Goal: Information Seeking & Learning: Learn about a topic

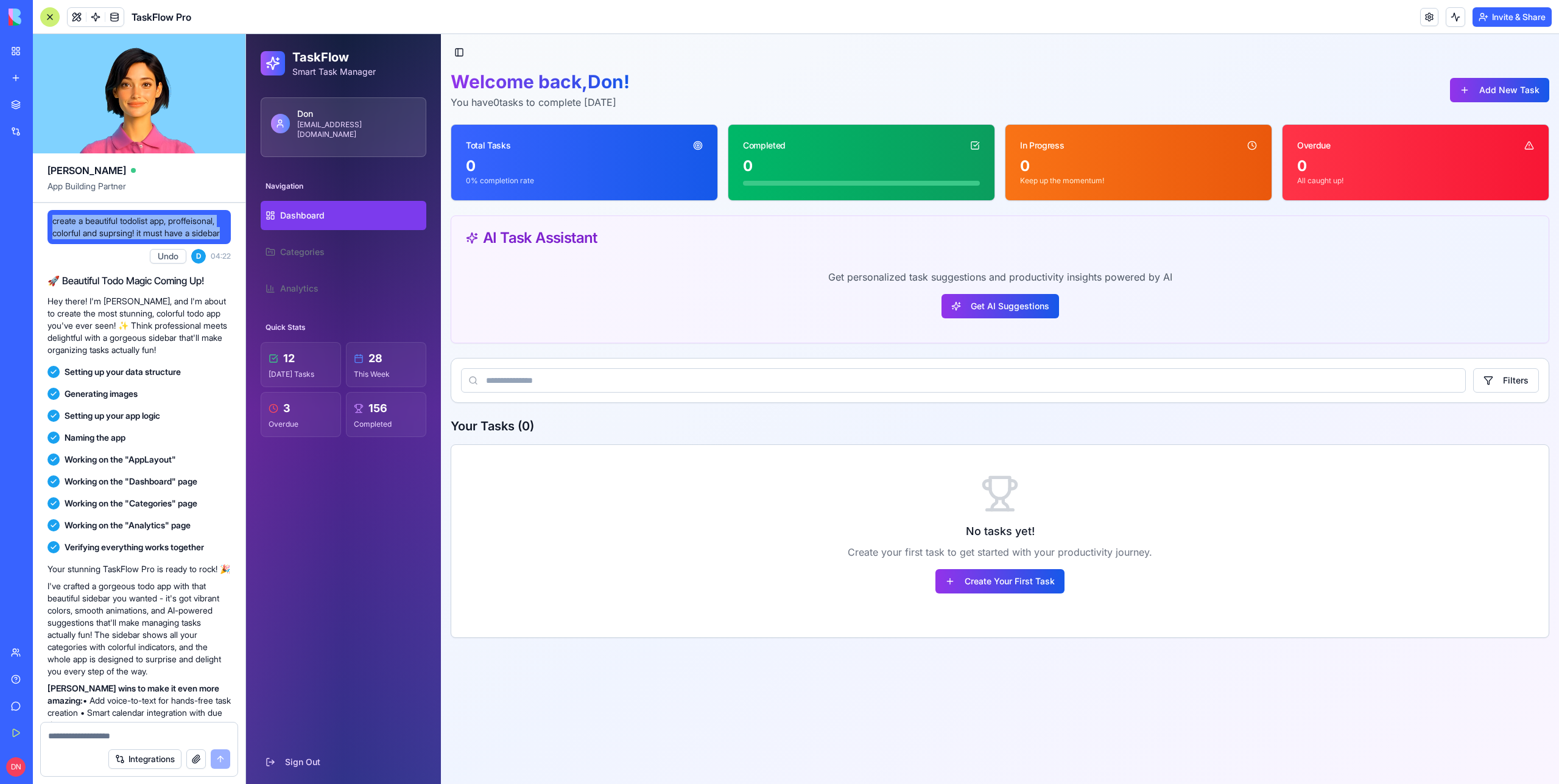
drag, startPoint x: 122, startPoint y: 243, endPoint x: 51, endPoint y: 225, distance: 73.2
click at [51, 225] on div "create a beautiful todolist app, proffeisonal, colorful and suprsing! it must h…" at bounding box center [139, 227] width 184 height 34
copy span "create a beautiful todolist app, proffeisonal, colorful and suprsing! it must h…"
click at [84, 233] on span "create a beautiful todolist app, proffeisonal, colorful and suprsing! it must h…" at bounding box center [139, 227] width 174 height 24
drag, startPoint x: 145, startPoint y: 243, endPoint x: 54, endPoint y: 221, distance: 93.6
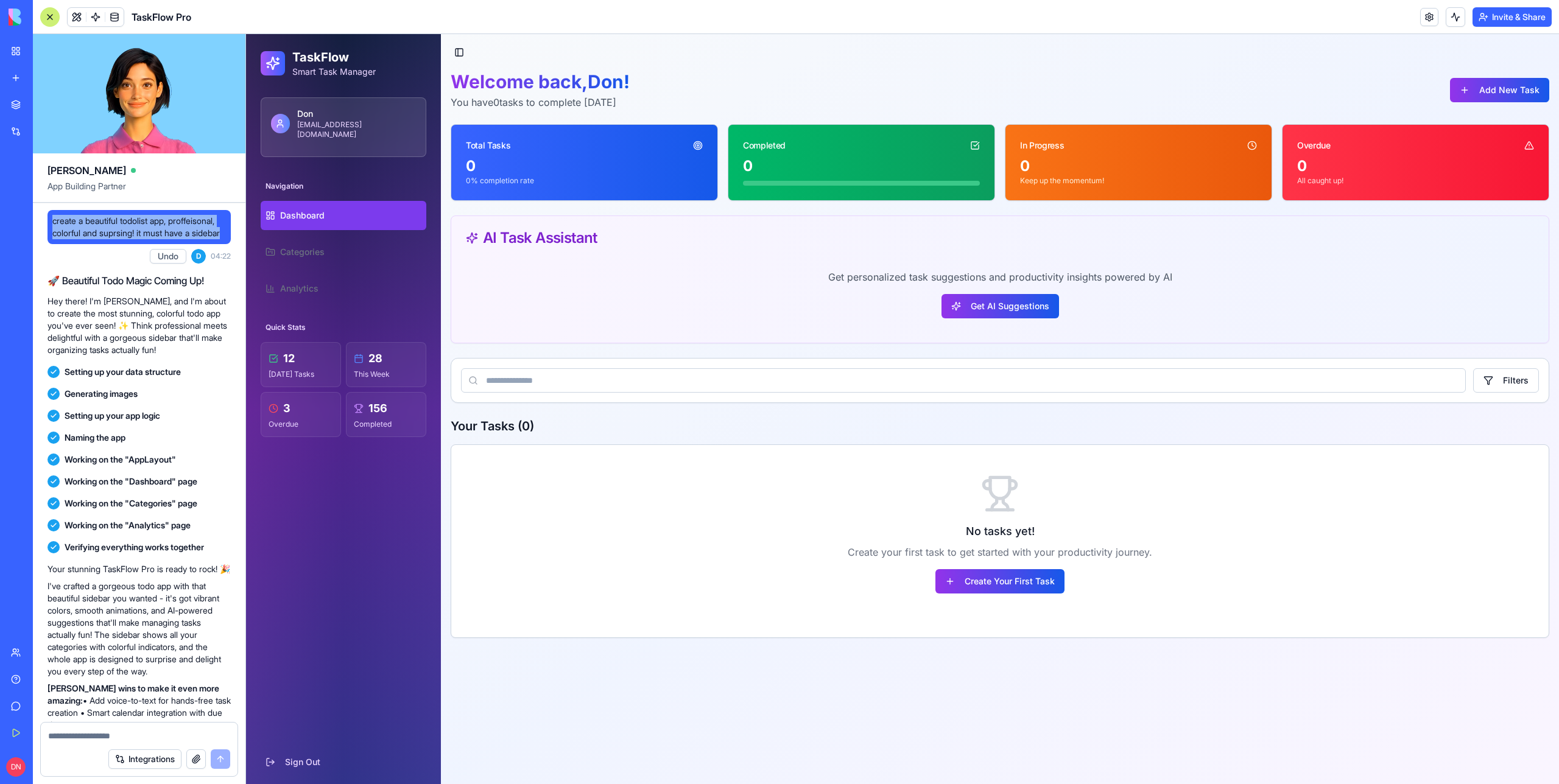
click at [54, 221] on span "create a beautiful todolist app, proffeisonal, colorful and suprsing! it must h…" at bounding box center [139, 227] width 174 height 24
copy span "create a beautiful todolist app, proffeisonal, colorful and suprsing! it must h…"
click at [124, 232] on span "create a beautiful todolist app, proffeisonal, colorful and suprsing! it must h…" at bounding box center [139, 227] width 174 height 24
drag, startPoint x: 122, startPoint y: 251, endPoint x: 38, endPoint y: 224, distance: 88.2
click at [37, 222] on div "create a beautiful todolist app, proffeisonal, colorful and suprsing! it must h…" at bounding box center [139, 504] width 212 height 602
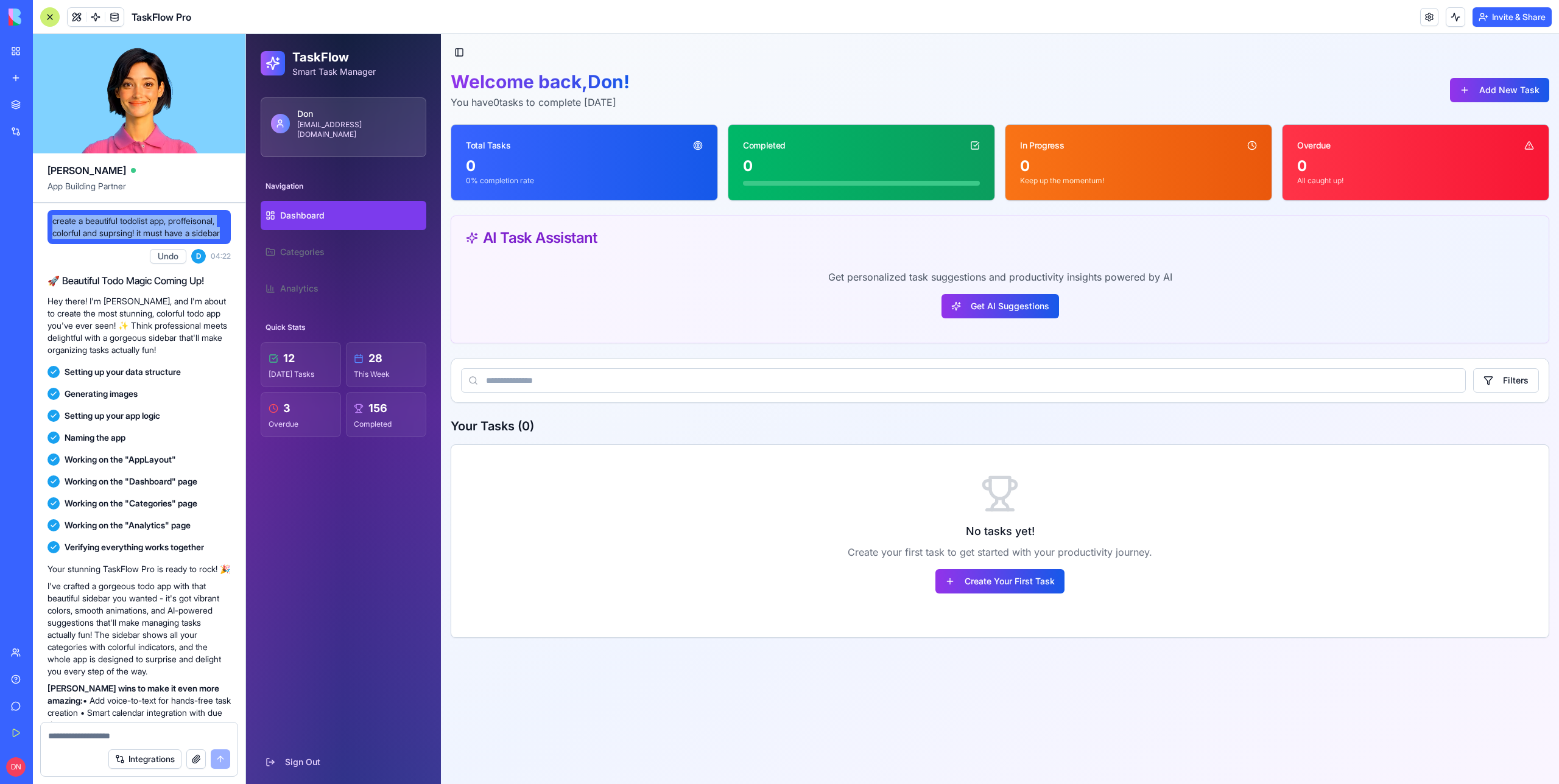
copy span "create a beautiful todolist app, proffeisonal, colorful and suprsing! it must h…"
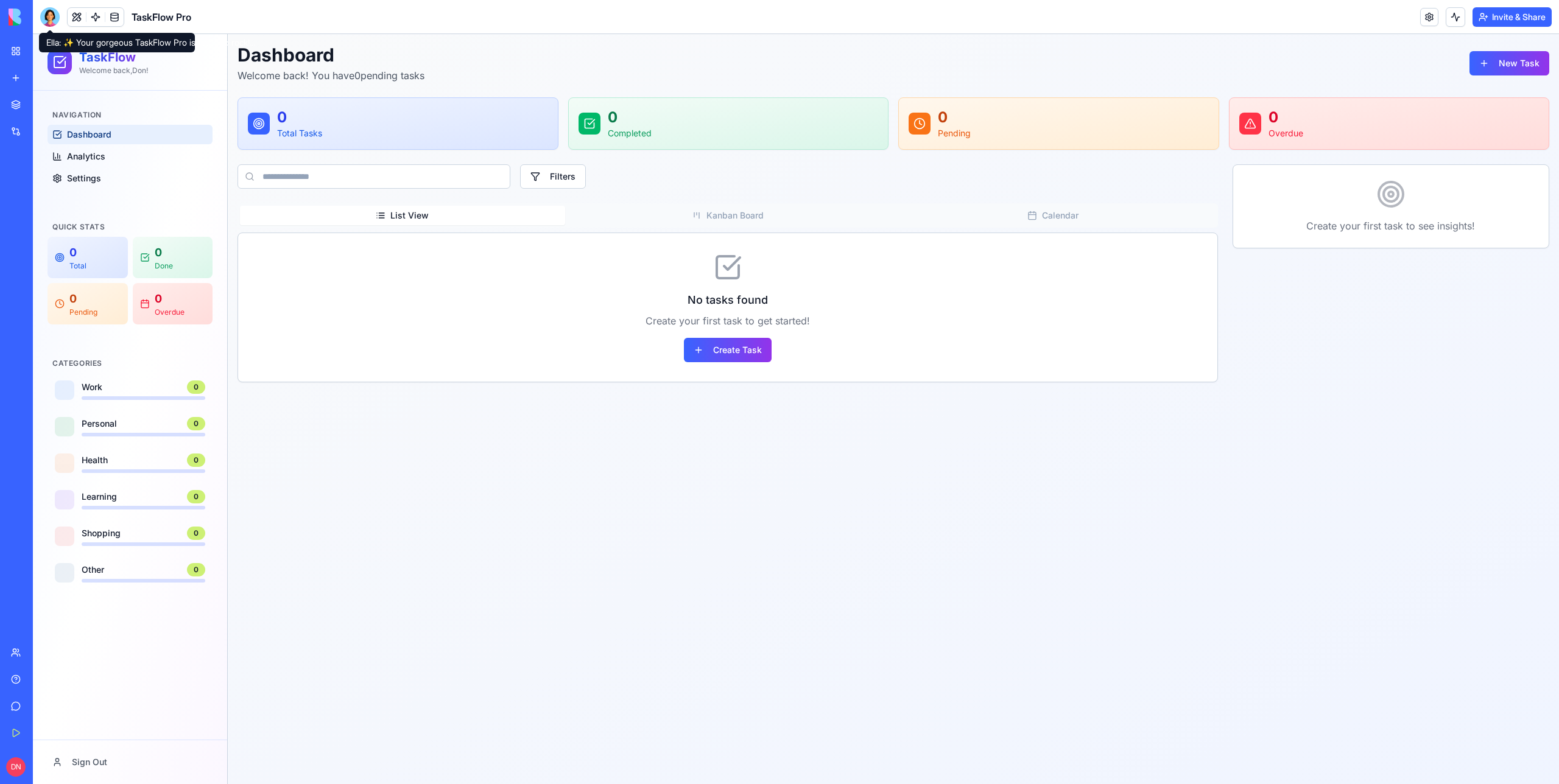
click at [54, 16] on div at bounding box center [49, 17] width 19 height 19
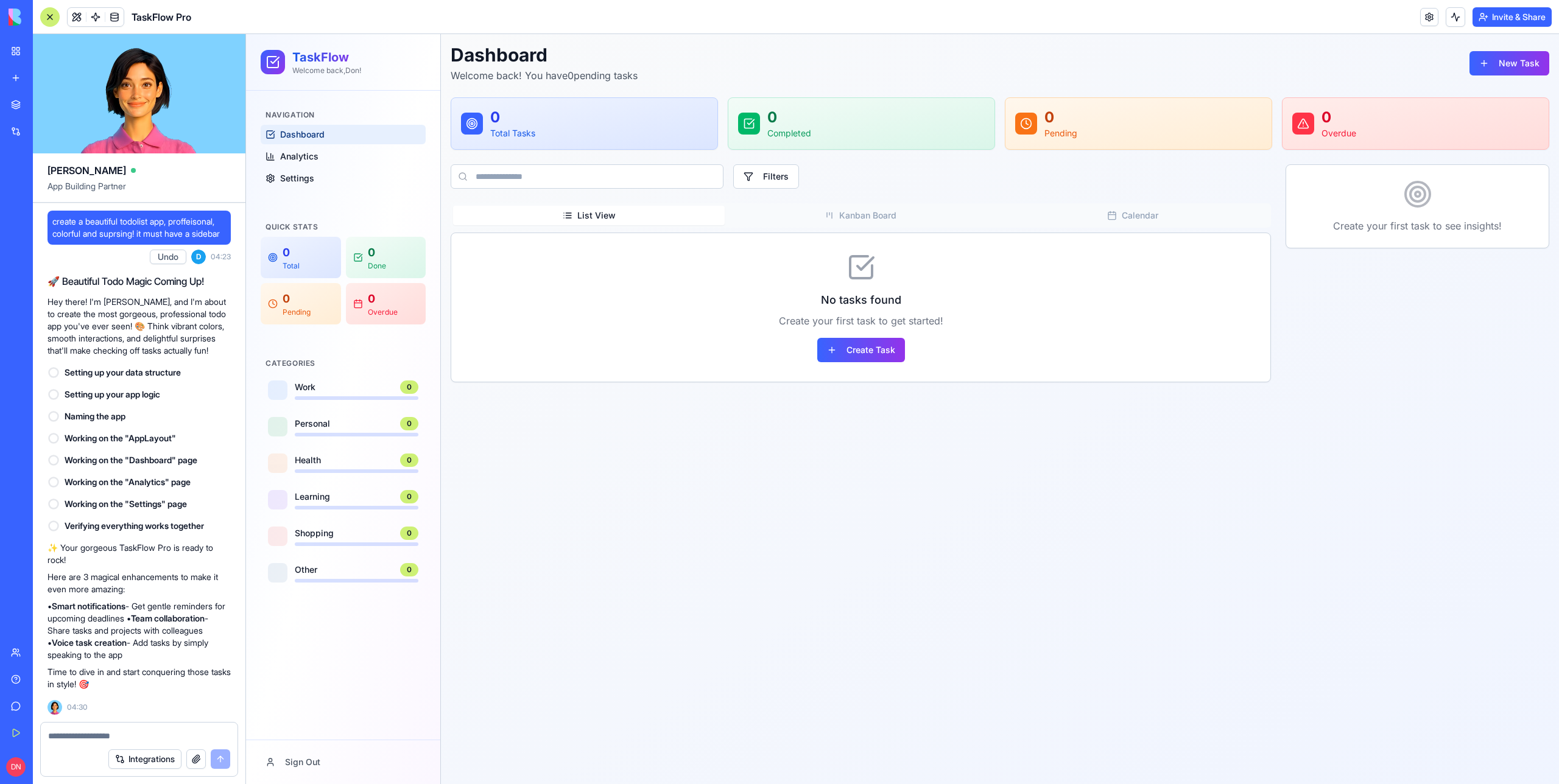
click at [136, 232] on span "create a beautiful todolist app, proffeisonal, colorful and suprsing! it must h…" at bounding box center [139, 227] width 174 height 24
drag, startPoint x: 136, startPoint y: 232, endPoint x: 42, endPoint y: 213, distance: 95.9
click at [42, 213] on div "create a beautiful todolist app, proffeisonal, colorful and suprsing! it must h…" at bounding box center [139, 463] width 212 height 519
copy span "create a beautiful todolist app, proffeisonal, colorful and suprsing! it must h…"
click at [101, 227] on span "create a beautiful todolist app, proffeisonal, colorful and suprsing! it must h…" at bounding box center [139, 227] width 174 height 24
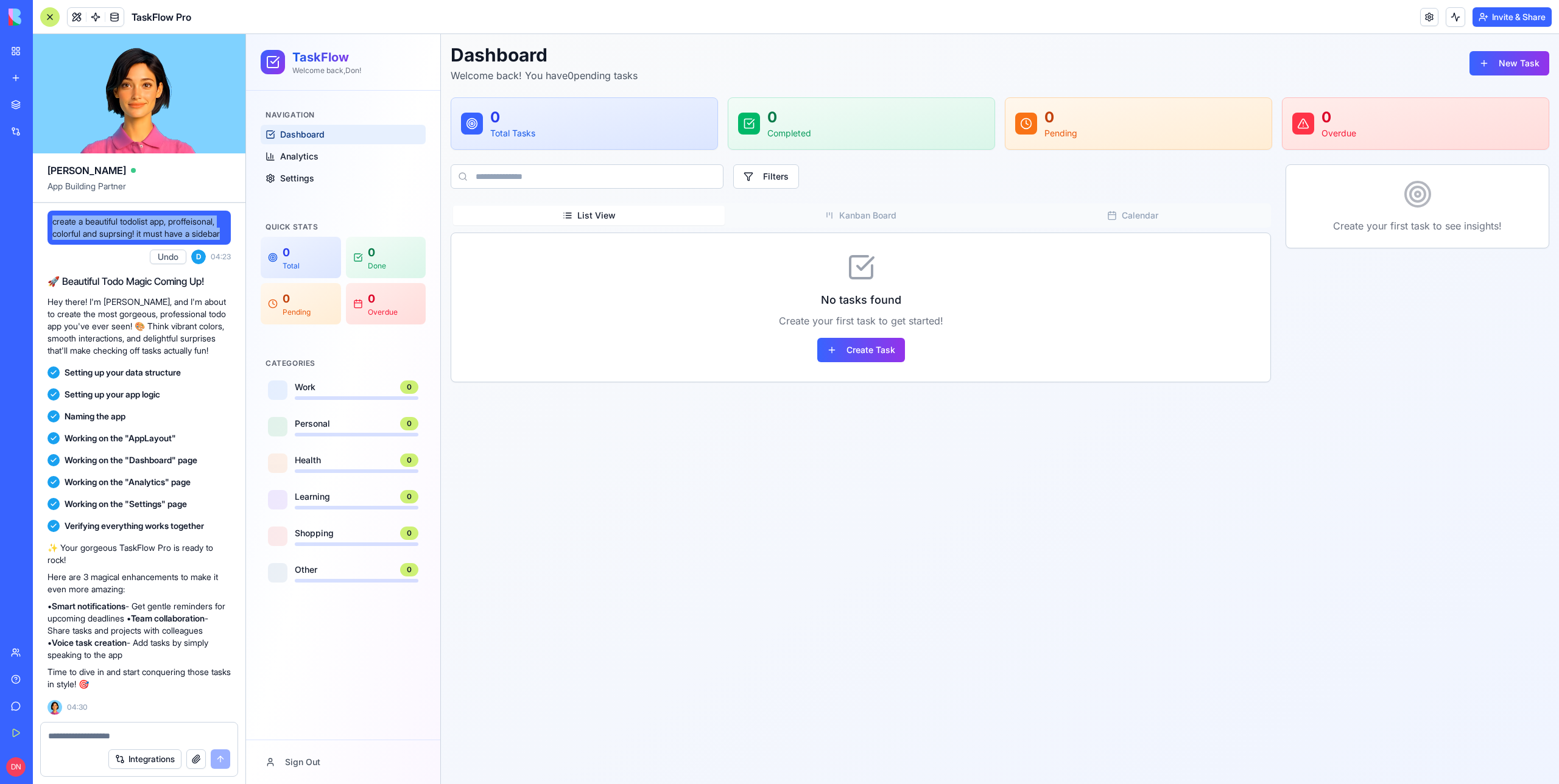
drag, startPoint x: 132, startPoint y: 247, endPoint x: 46, endPoint y: 217, distance: 91.1
click at [46, 217] on div "create a beautiful todolist app, proffeisonal, colorful and suprsing! it must h…" at bounding box center [139, 463] width 212 height 519
copy span "create a beautiful todolist app, proffeisonal, colorful and suprsing! it must h…"
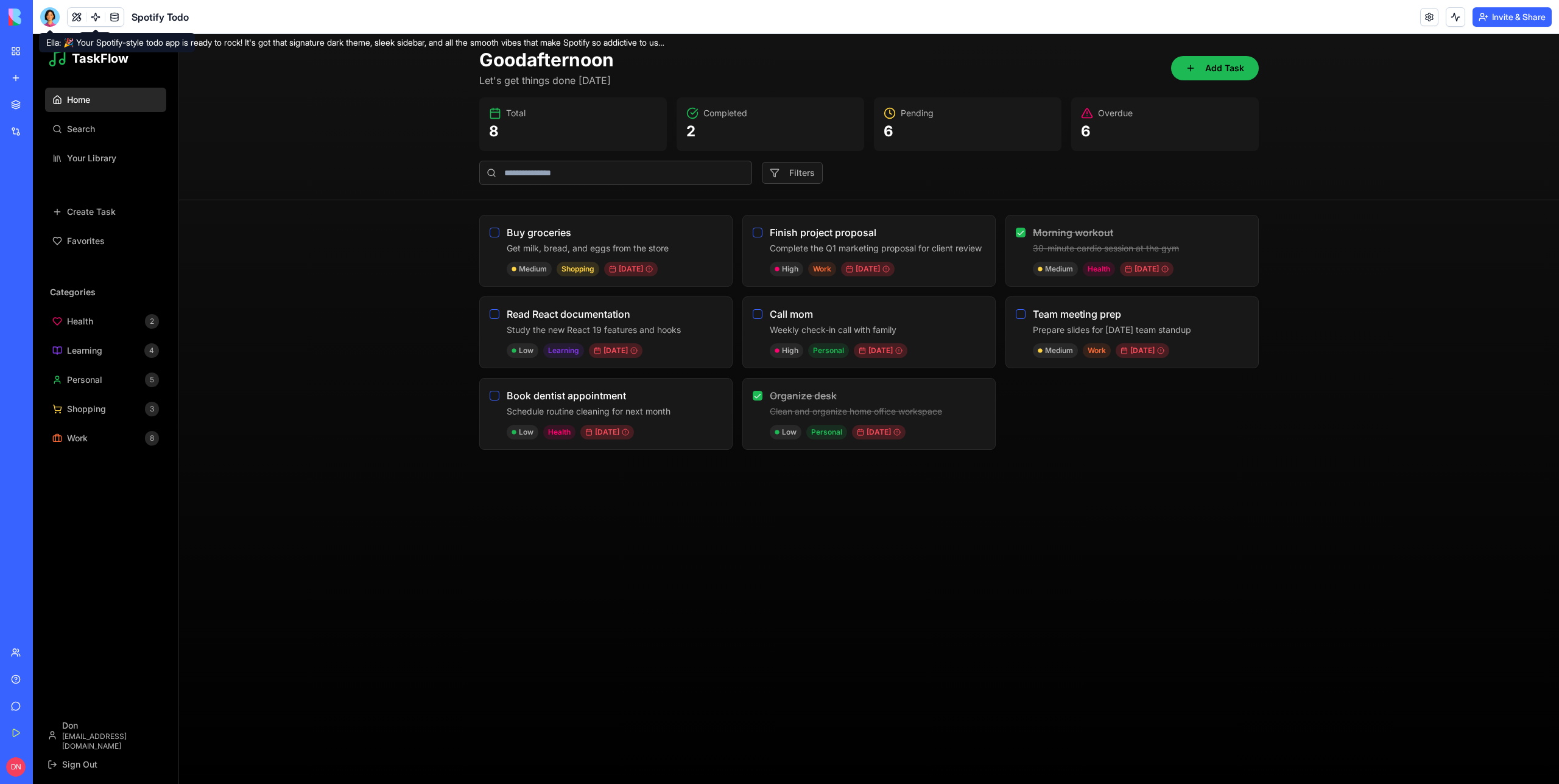
click at [51, 16] on div at bounding box center [49, 17] width 19 height 19
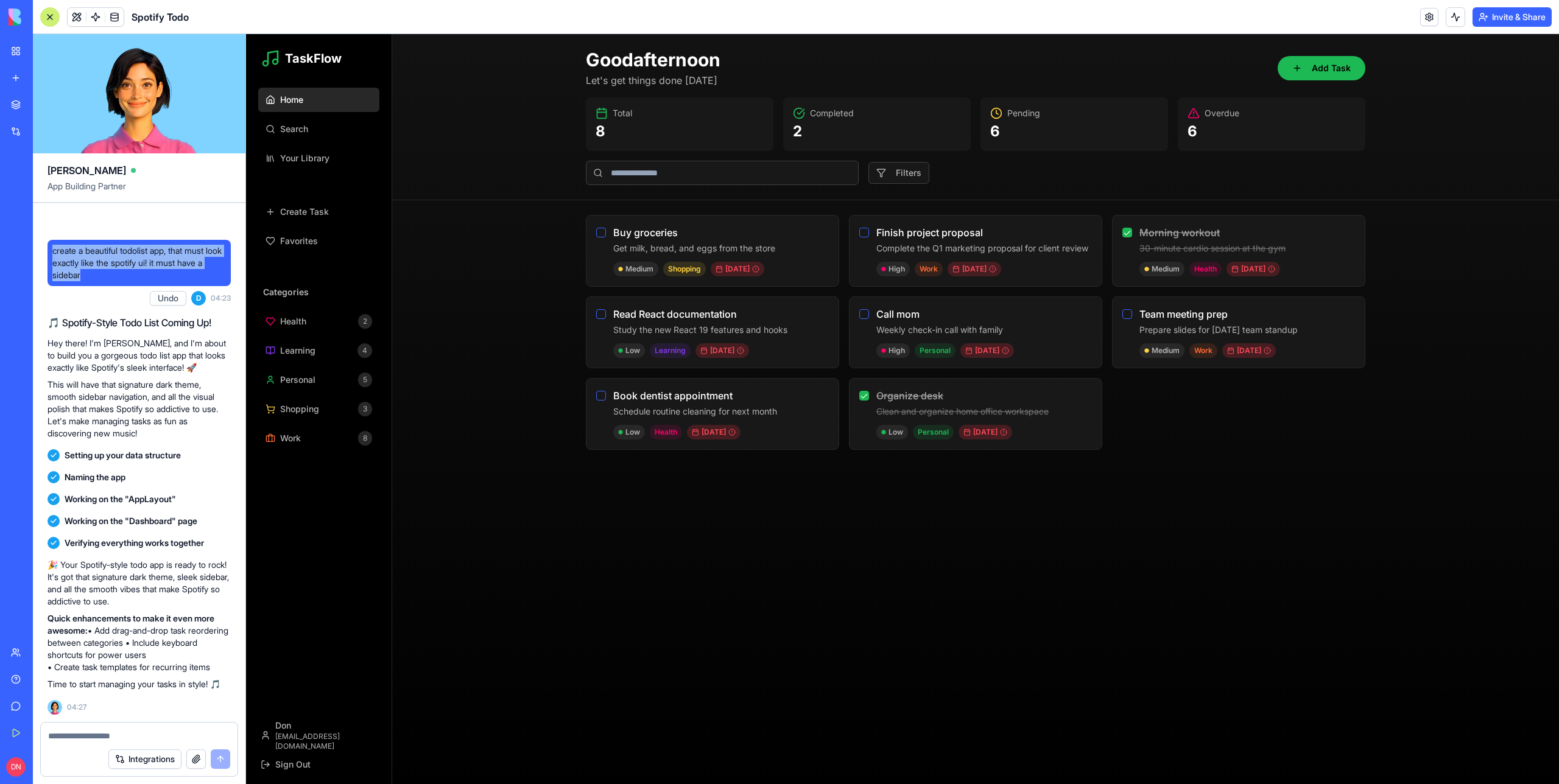
drag, startPoint x: 105, startPoint y: 263, endPoint x: 52, endPoint y: 237, distance: 59.0
click at [52, 245] on span "create a beautiful todolist app, that must look exactly like the spotify ui! it…" at bounding box center [139, 263] width 174 height 37
copy span "create a beautiful todolist app, that must look exactly like the spotify ui! it…"
click at [109, 245] on span "create a beautiful todolist app, that must look exactly like the spotify ui! it…" at bounding box center [139, 263] width 174 height 37
click at [104, 272] on div "create a beautiful todolist app, that must look exactly like the spotify ui! it…" at bounding box center [139, 263] width 184 height 46
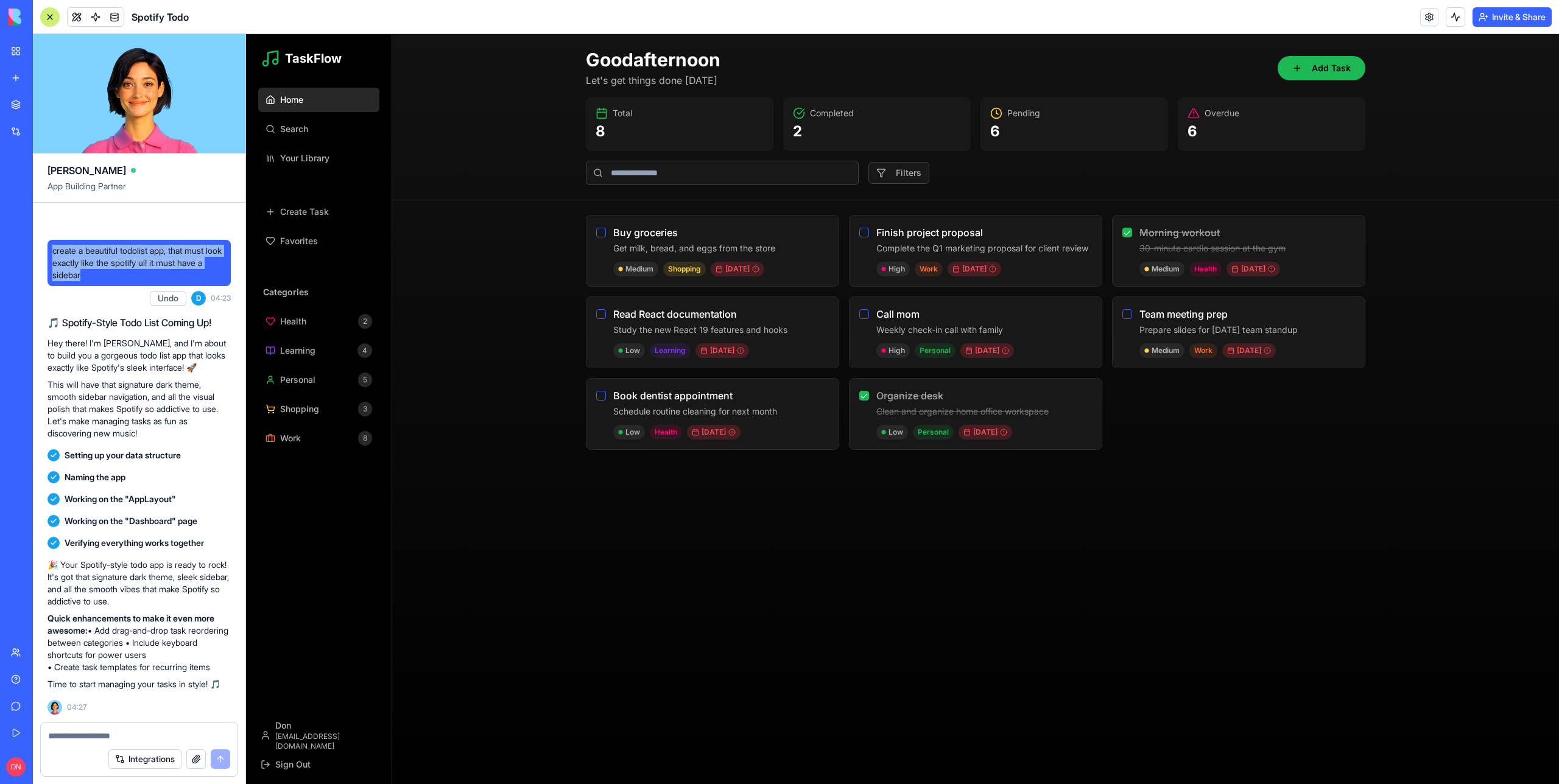
drag, startPoint x: 106, startPoint y: 267, endPoint x: 49, endPoint y: 237, distance: 64.4
click at [49, 240] on div "create a beautiful todolist app, that must look exactly like the spotify ui! it…" at bounding box center [139, 263] width 184 height 46
copy span "create a beautiful todolist app, that must look exactly like the spotify ui! it…"
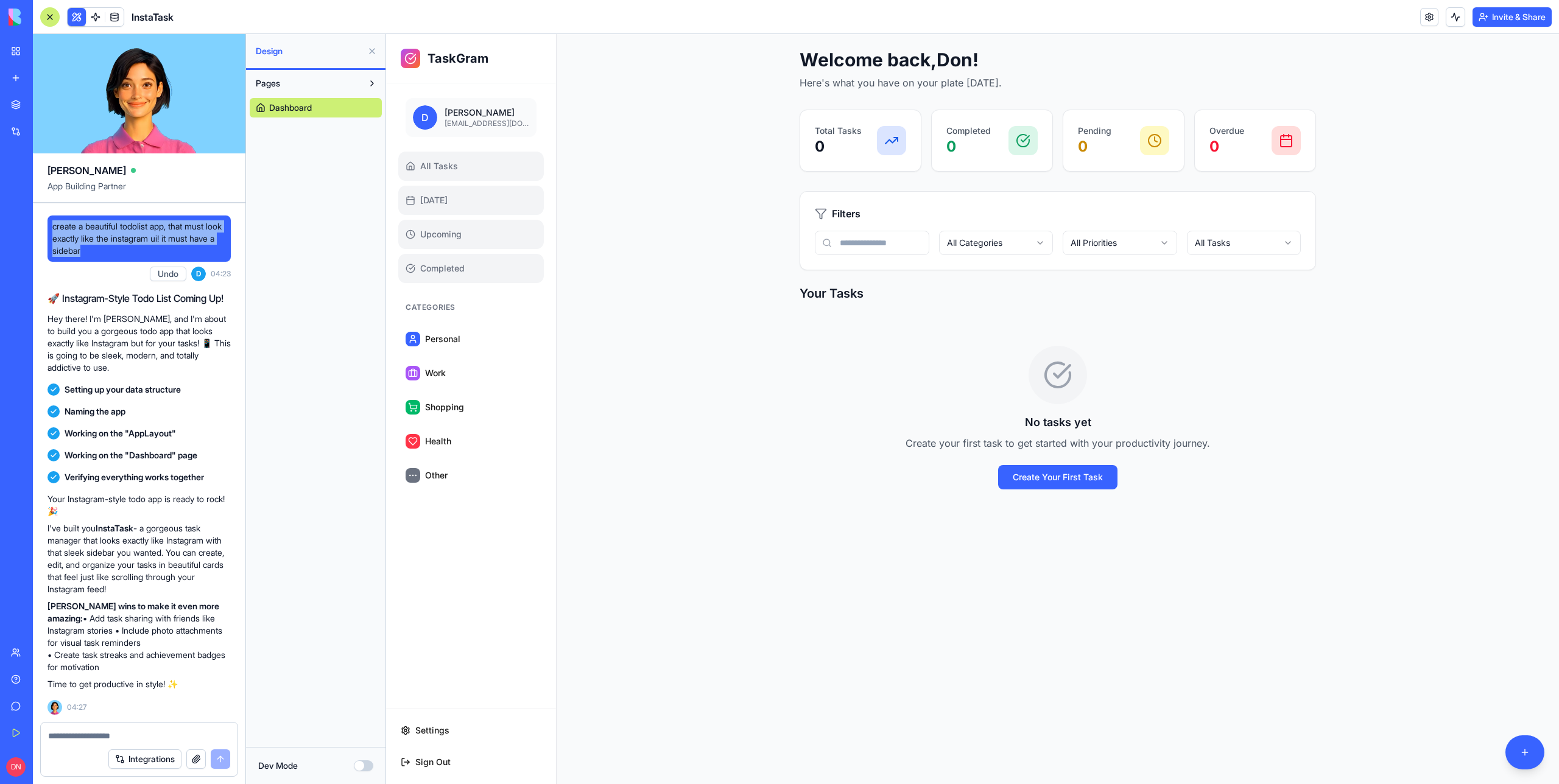
click at [123, 232] on span "create a beautiful todolist app, that must look exactly like the instagram ui! …" at bounding box center [139, 238] width 174 height 37
drag, startPoint x: 122, startPoint y: 258, endPoint x: 51, endPoint y: 228, distance: 77.1
click at [51, 226] on div "create a beautiful todolist app, that must look exactly like the instagram ui! …" at bounding box center [139, 238] width 184 height 46
copy span "create a beautiful todolist app, that must look exactly like the instagram ui! …"
click at [91, 227] on span "create a beautiful todolist app, that must look exactly like the instagram ui! …" at bounding box center [139, 238] width 174 height 37
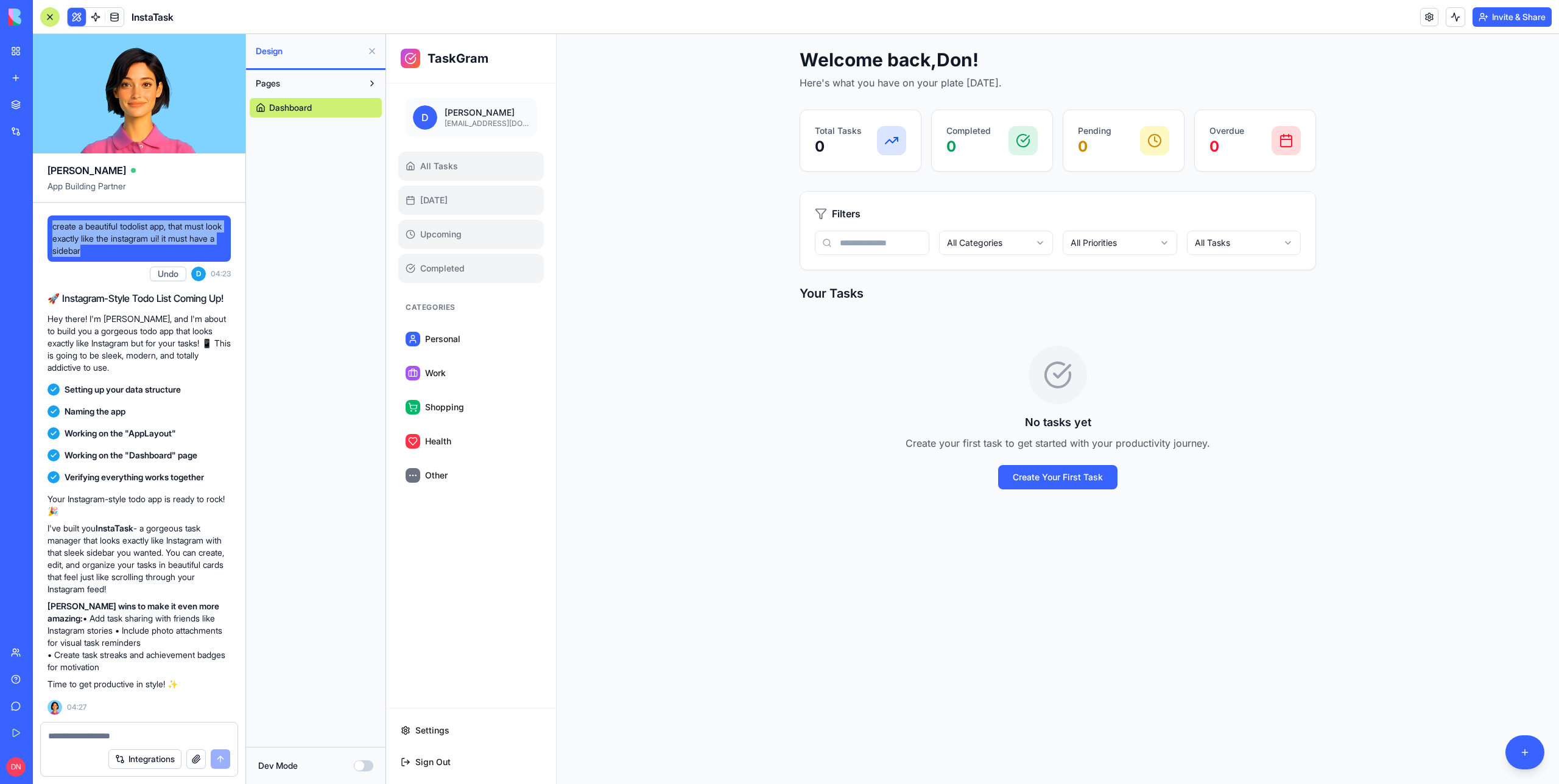
drag, startPoint x: 134, startPoint y: 248, endPoint x: 40, endPoint y: 218, distance: 98.7
click at [40, 218] on div "create a beautiful todolist app, that must look exactly like the instagram ui! …" at bounding box center [139, 463] width 212 height 519
copy span "create a beautiful todolist app, that must look exactly like the instagram ui! …"
